Goal: Information Seeking & Learning: Compare options

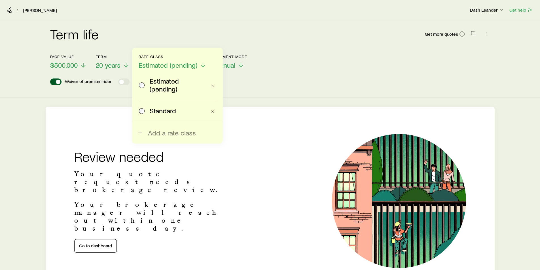
click at [153, 27] on div "Term life Get more quotes" at bounding box center [270, 37] width 440 height 20
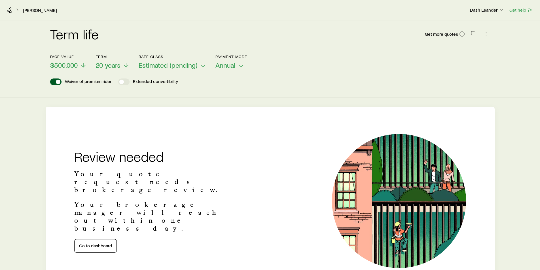
click at [31, 10] on link "[PERSON_NAME]" at bounding box center [40, 10] width 35 height 5
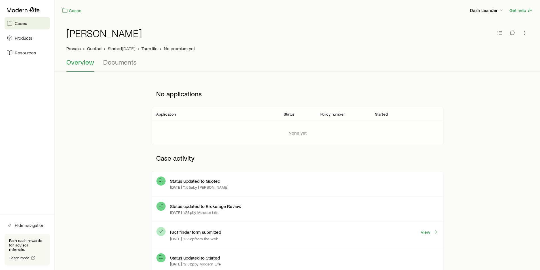
click at [217, 188] on p "[DATE] 11:55a by [PERSON_NAME]" at bounding box center [199, 187] width 59 height 5
click at [211, 183] on p "Status updated to Quoted" at bounding box center [195, 181] width 50 height 6
click at [27, 24] on link "Cases" at bounding box center [27, 23] width 45 height 12
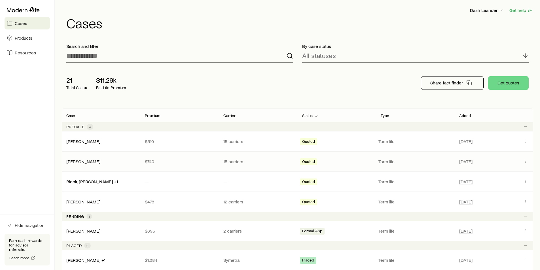
click at [277, 163] on p "15 carriers" at bounding box center [259, 162] width 70 height 6
click at [308, 160] on span "Quoted" at bounding box center [308, 162] width 13 height 6
click at [386, 160] on p "Term life" at bounding box center [416, 162] width 74 height 6
click at [86, 161] on link "[PERSON_NAME]" at bounding box center [84, 161] width 34 height 5
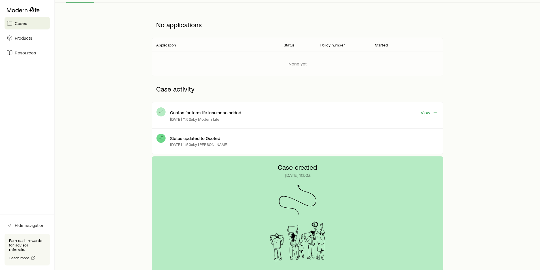
scroll to position [26, 0]
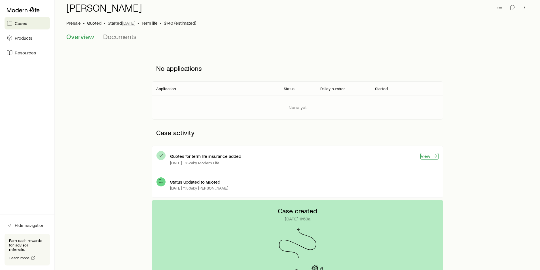
click at [428, 157] on link "View" at bounding box center [430, 156] width 18 height 7
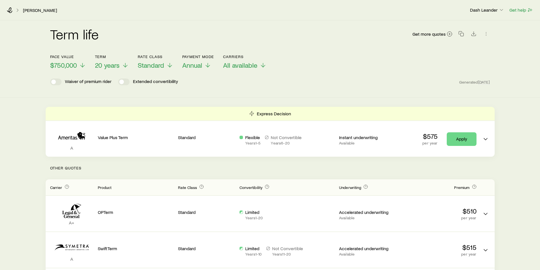
click at [259, 90] on div "Term life Get more quotes Face value $750,000 Term 20 years Rate Class Standard…" at bounding box center [270, 58] width 540 height 77
click at [79, 65] on icon at bounding box center [82, 66] width 7 height 7
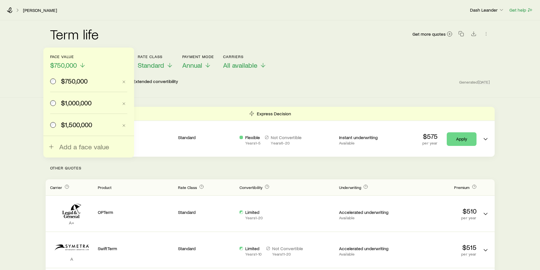
click at [78, 101] on span "$1,000,000" at bounding box center [76, 103] width 31 height 8
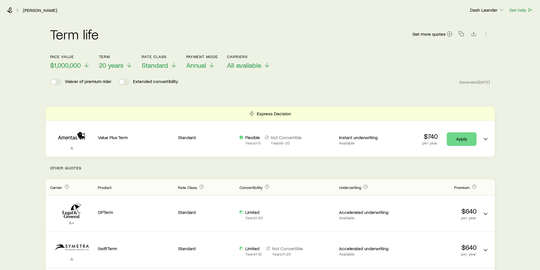
click at [248, 88] on header "Face value $1,000,000 Term 20 years Rate Class Standard Payment Mode Annual Car…" at bounding box center [270, 71] width 440 height 34
click at [462, 34] on icon "button" at bounding box center [462, 34] width 6 height 6
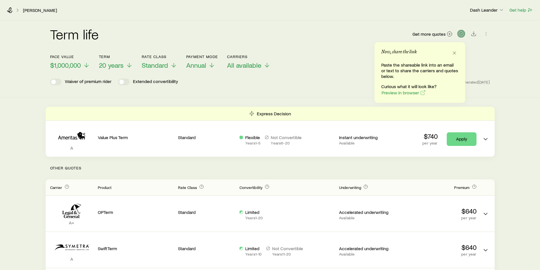
click at [352, 81] on div "Waiver of premium rider Extended convertibility Generated [DATE]" at bounding box center [270, 82] width 440 height 7
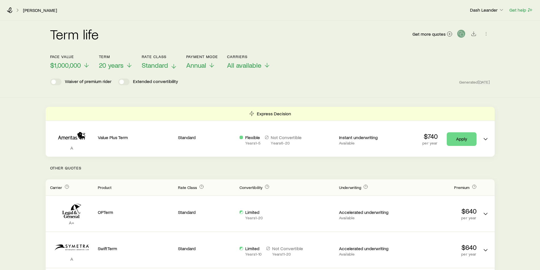
click at [162, 68] on span "Standard" at bounding box center [155, 65] width 26 height 8
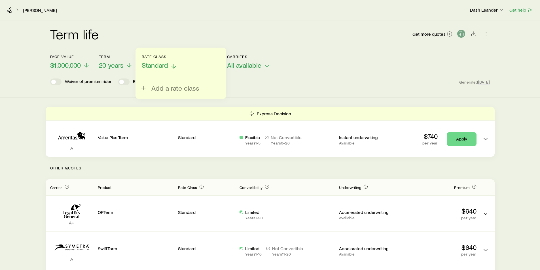
click at [162, 67] on span "Standard" at bounding box center [155, 65] width 26 height 8
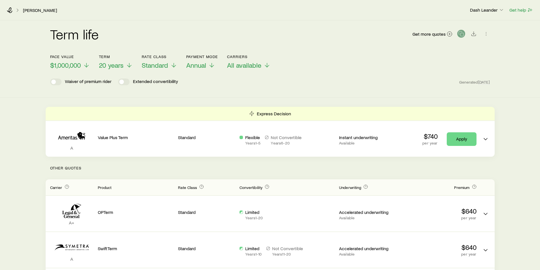
click at [258, 88] on header "Face value $1,000,000 Term 20 years Rate Class Standard Payment Mode Annual Car…" at bounding box center [270, 71] width 440 height 34
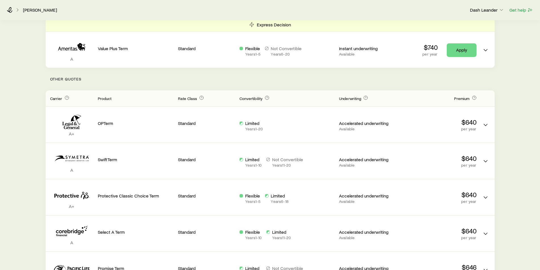
scroll to position [85, 0]
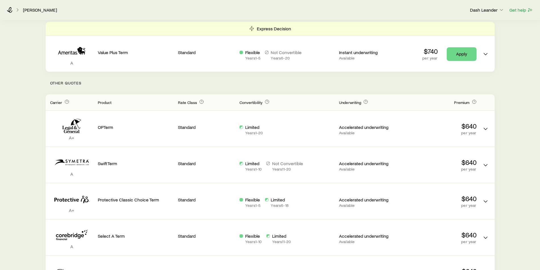
click at [276, 80] on p "Other Quotes" at bounding box center [270, 83] width 449 height 23
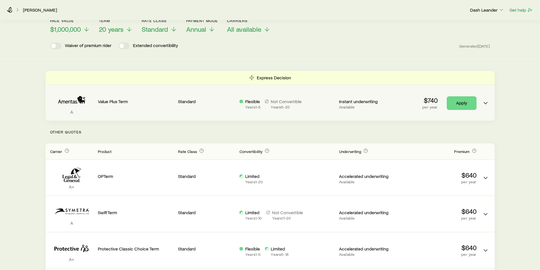
scroll to position [0, 0]
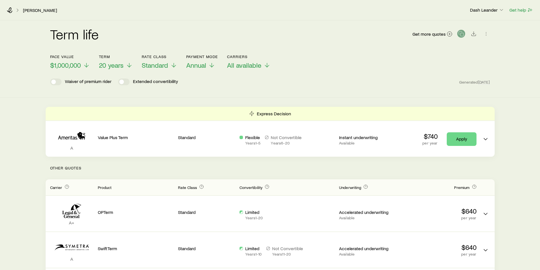
click at [259, 169] on p "Other Quotes" at bounding box center [270, 168] width 449 height 23
click at [34, 9] on link "[PERSON_NAME]" at bounding box center [40, 10] width 35 height 5
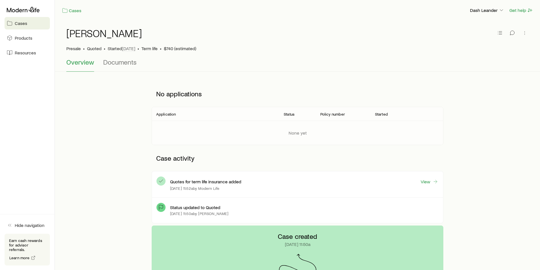
click at [27, 24] on link "Cases" at bounding box center [27, 23] width 45 height 12
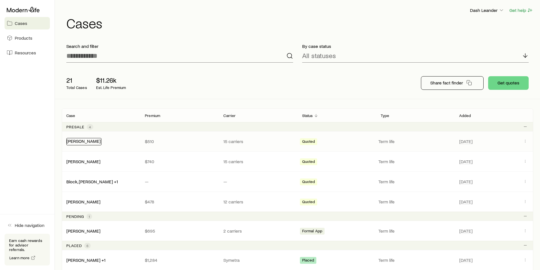
click at [82, 141] on link "[PERSON_NAME]" at bounding box center [84, 140] width 34 height 5
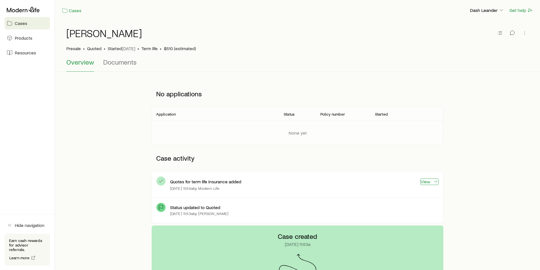
click at [429, 182] on link "View" at bounding box center [430, 182] width 18 height 7
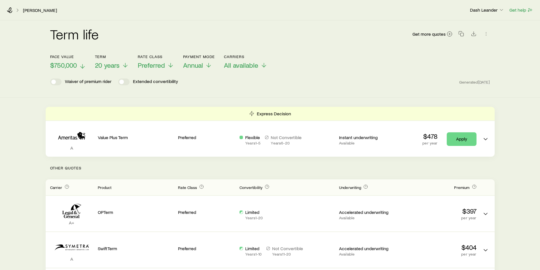
click at [81, 64] on icon at bounding box center [82, 66] width 7 height 7
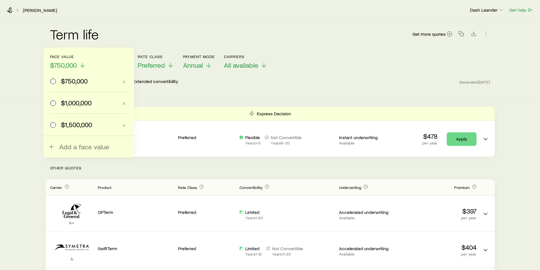
click at [68, 102] on span "$1,000,000" at bounding box center [76, 103] width 31 height 8
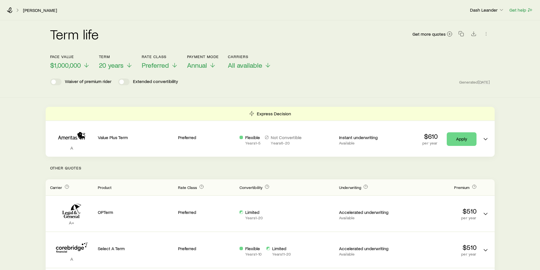
click at [330, 74] on header "Face value $1,000,000 Term 20 years Rate Class Preferred Payment Mode Annual Ca…" at bounding box center [270, 71] width 440 height 34
click at [462, 34] on icon "button" at bounding box center [462, 34] width 6 height 6
click at [75, 62] on span "$1,000,000" at bounding box center [65, 65] width 31 height 8
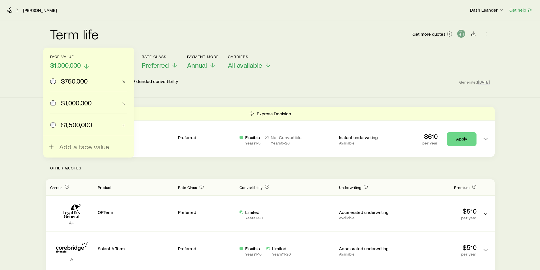
click at [75, 64] on span "$1,000,000" at bounding box center [65, 65] width 31 height 8
